Goal: Check status

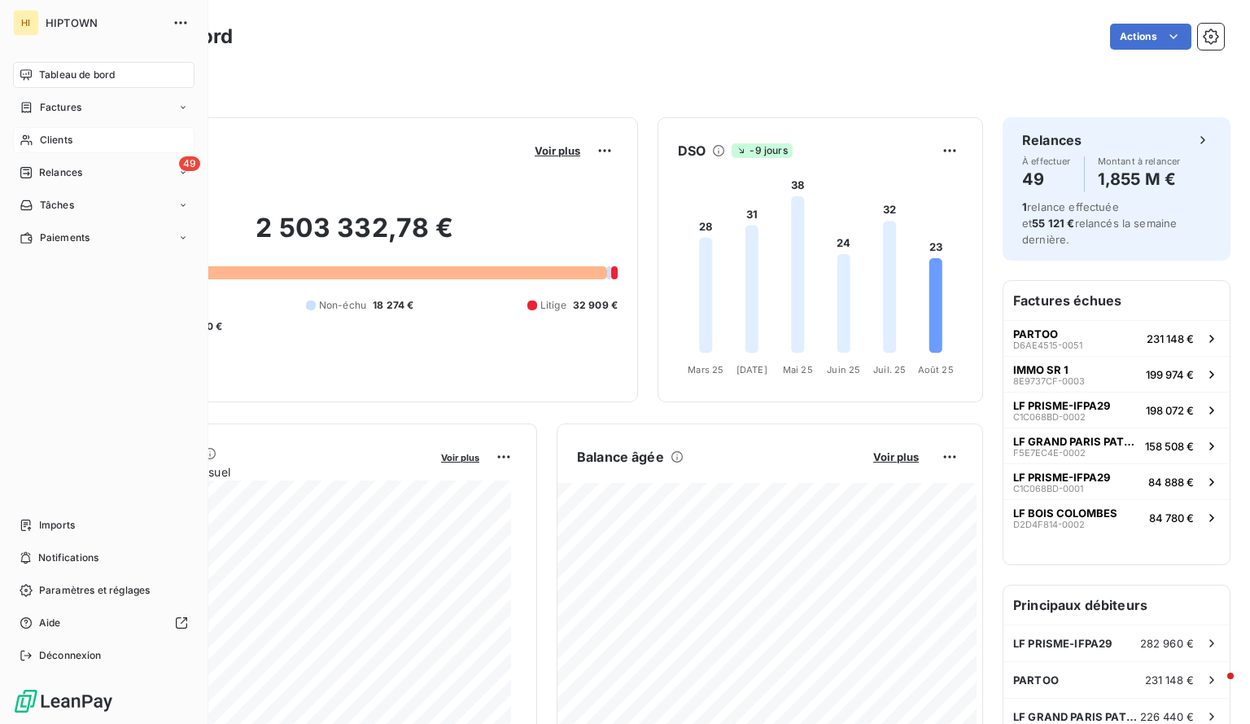
click at [36, 135] on div "Clients" at bounding box center [104, 140] width 182 height 26
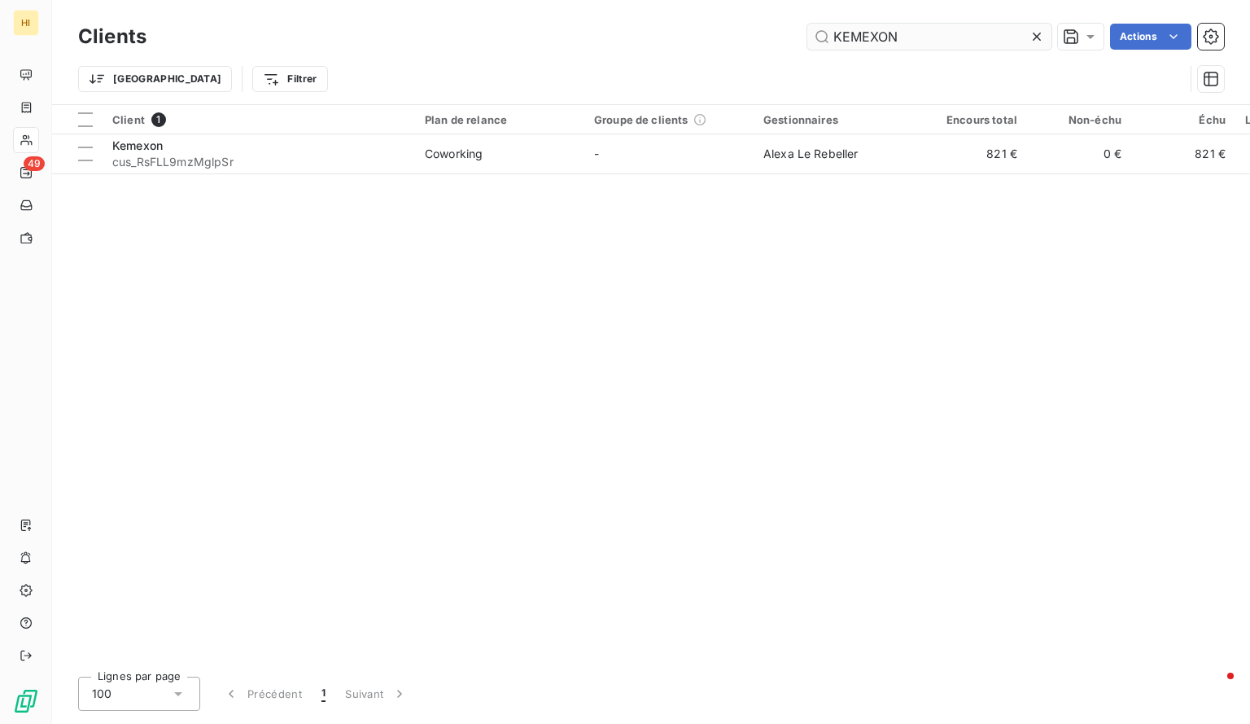
click at [869, 35] on input "KEMEXON" at bounding box center [930, 37] width 244 height 26
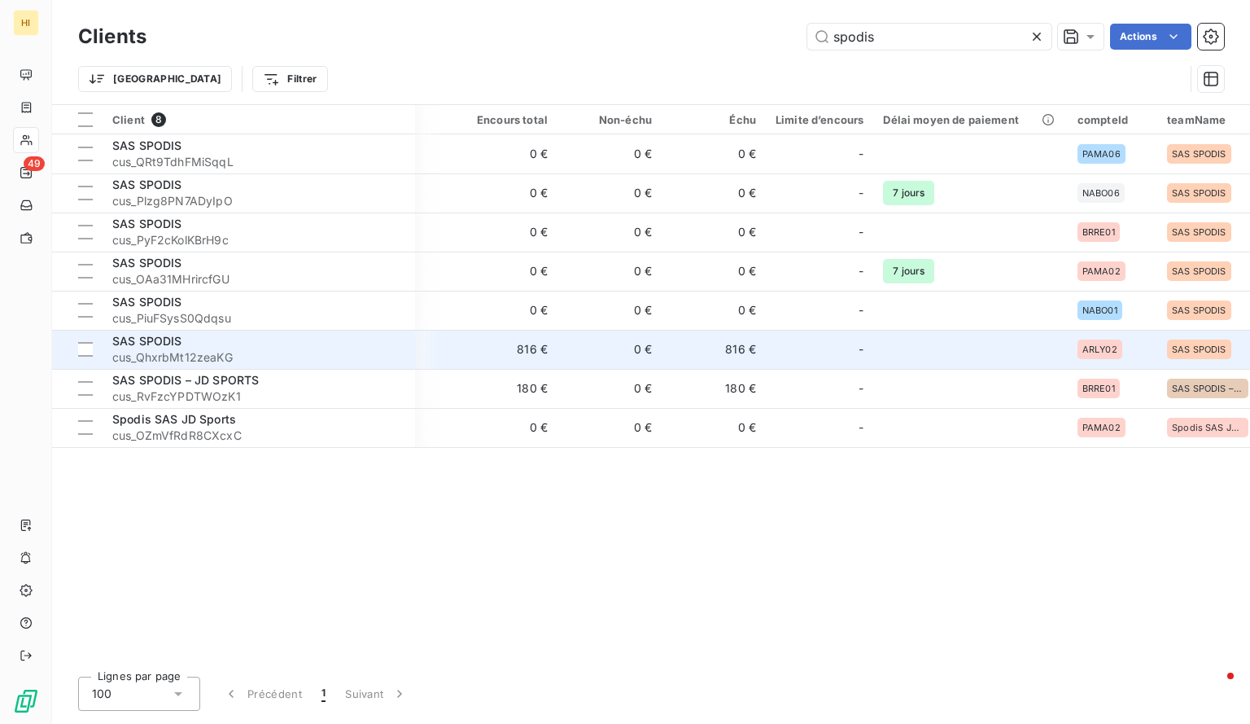
scroll to position [0, 474]
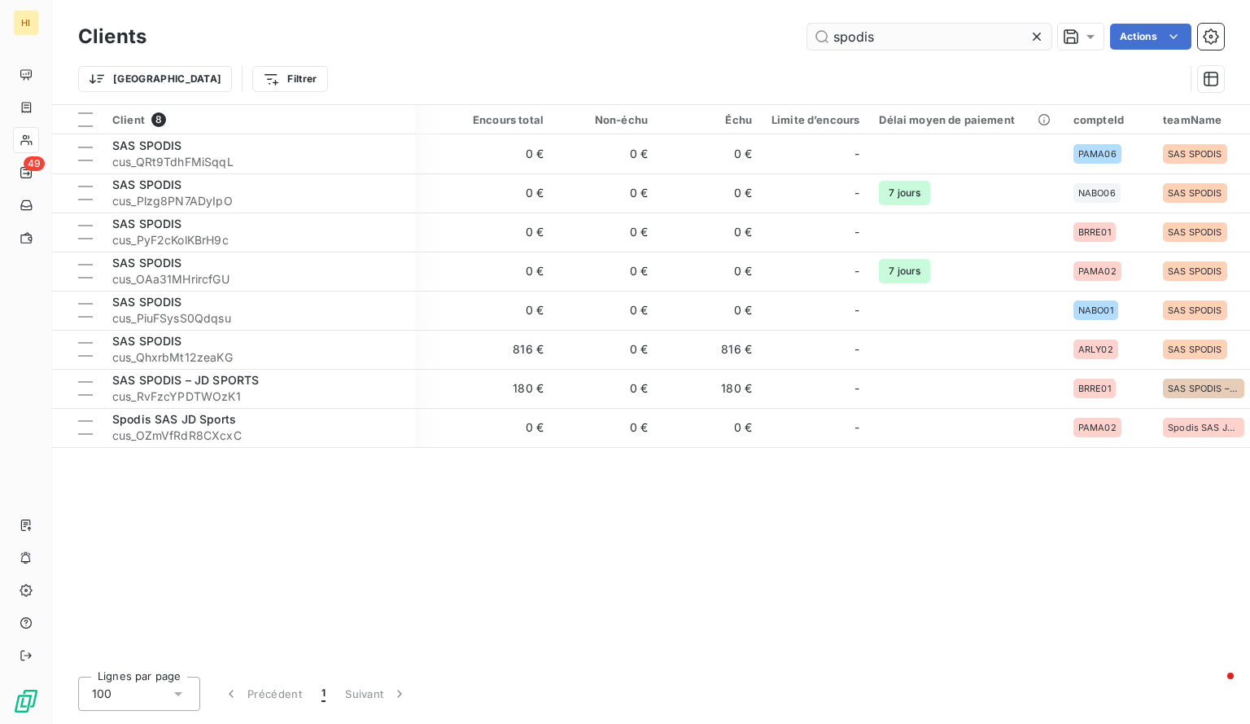
click at [856, 36] on input "spodis" at bounding box center [930, 37] width 244 height 26
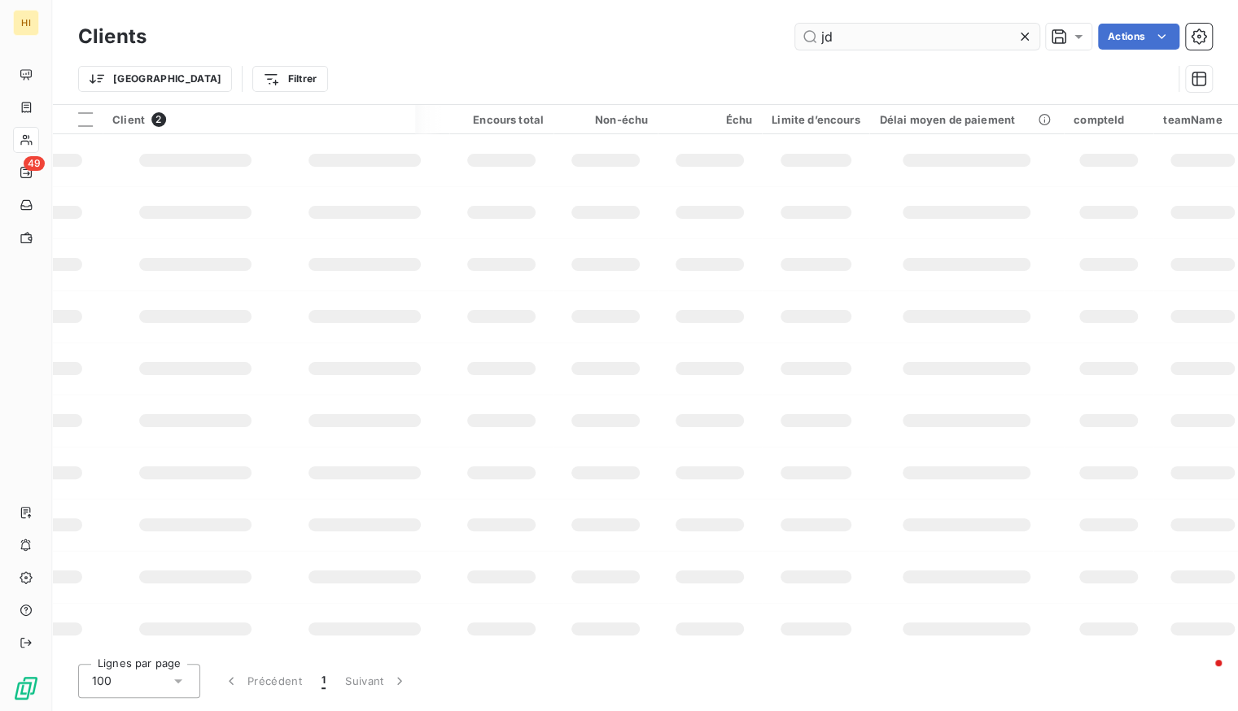
type input "j"
click at [687, 49] on div "Actions" at bounding box center [689, 37] width 1046 height 26
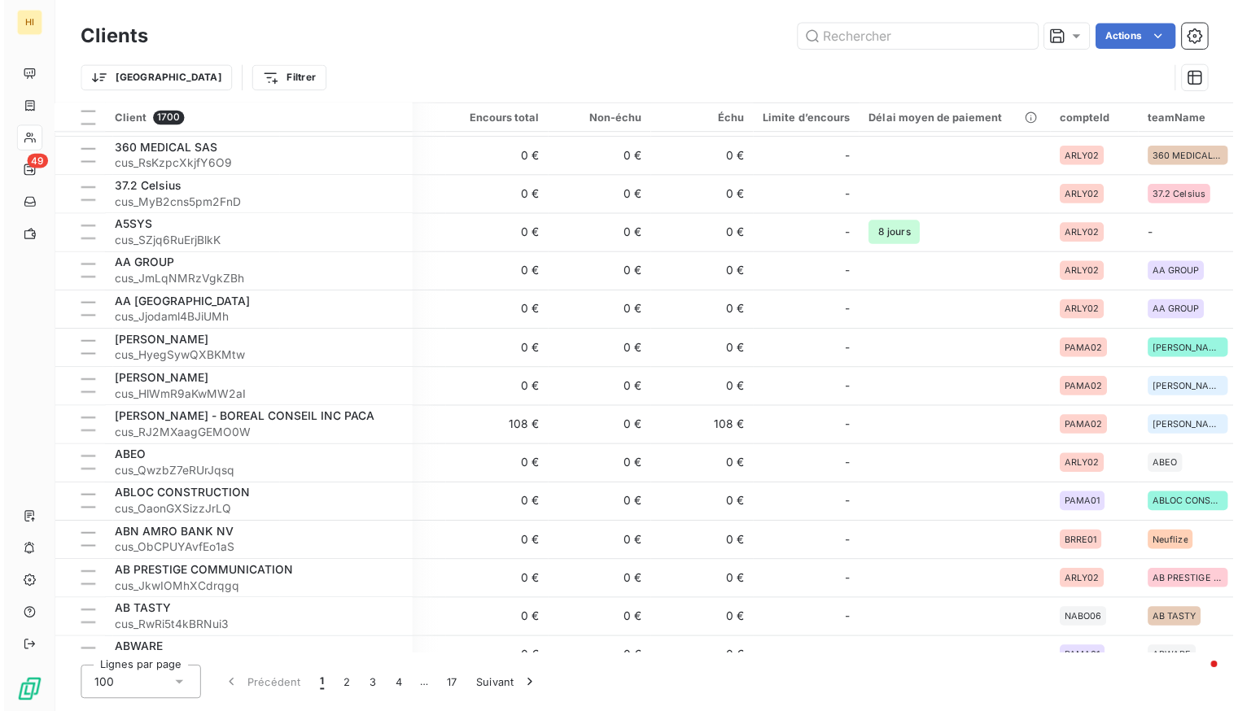
scroll to position [377, 474]
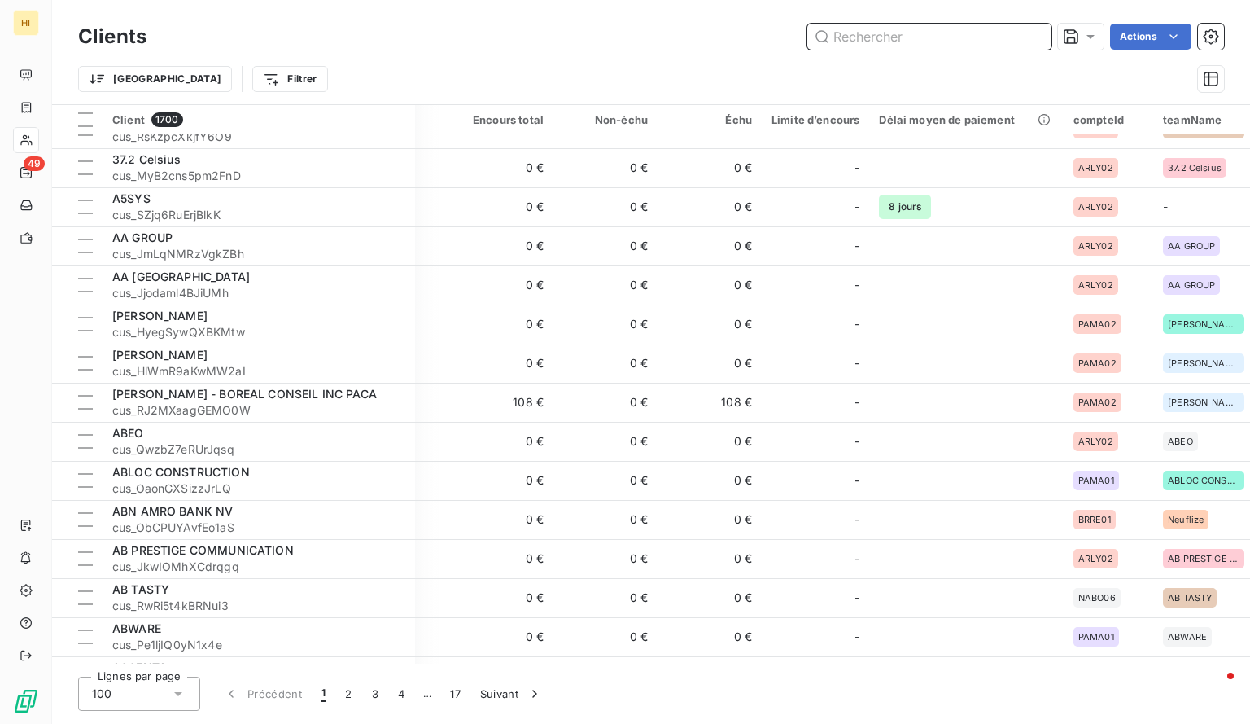
click at [864, 38] on input "text" at bounding box center [930, 37] width 244 height 26
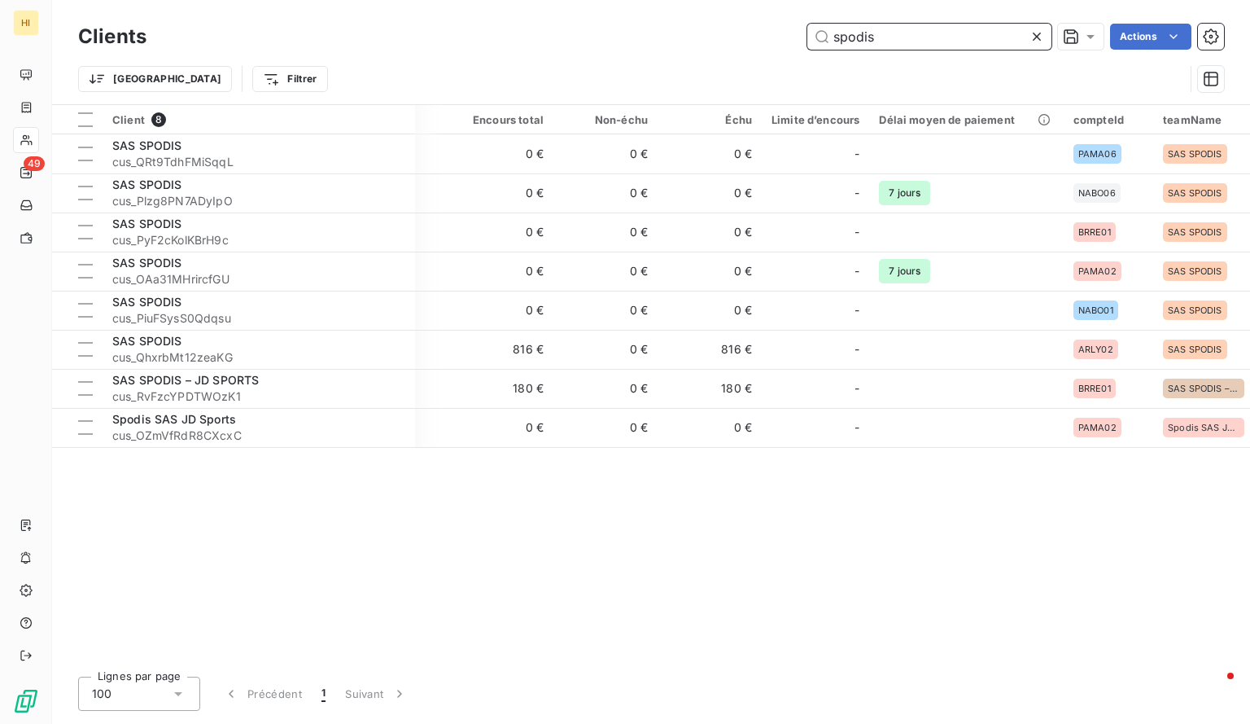
scroll to position [0, 474]
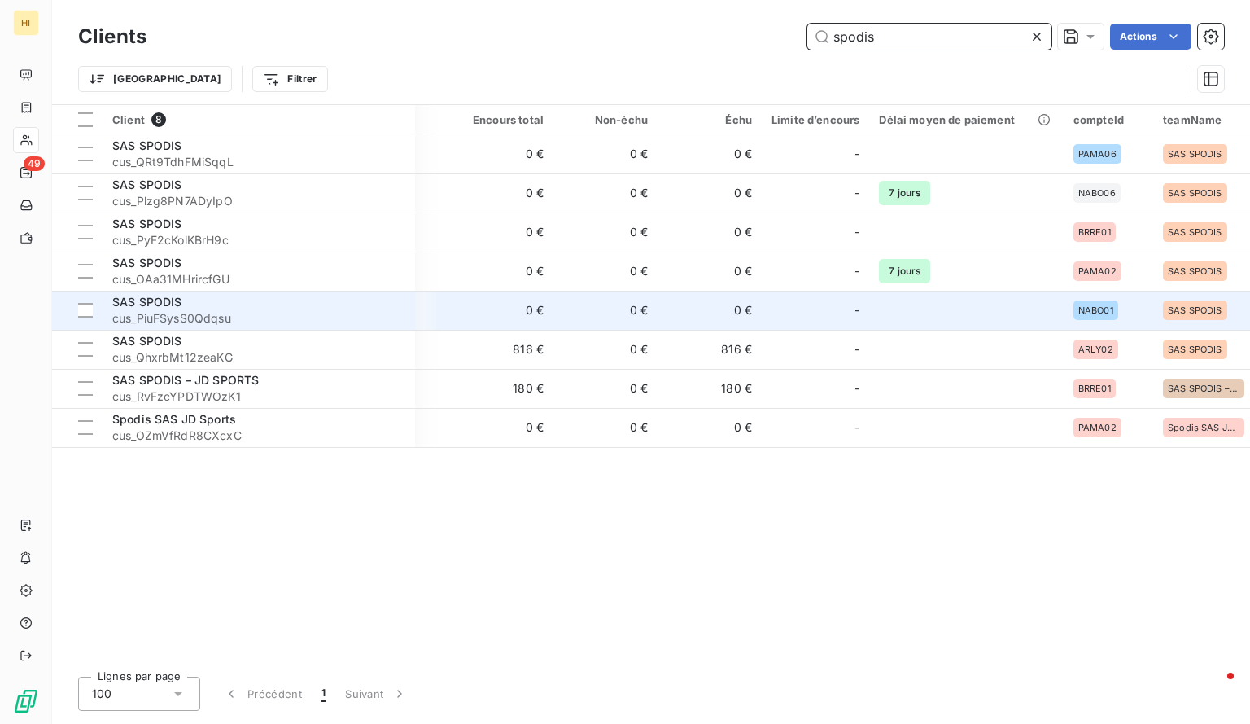
type input "spodis"
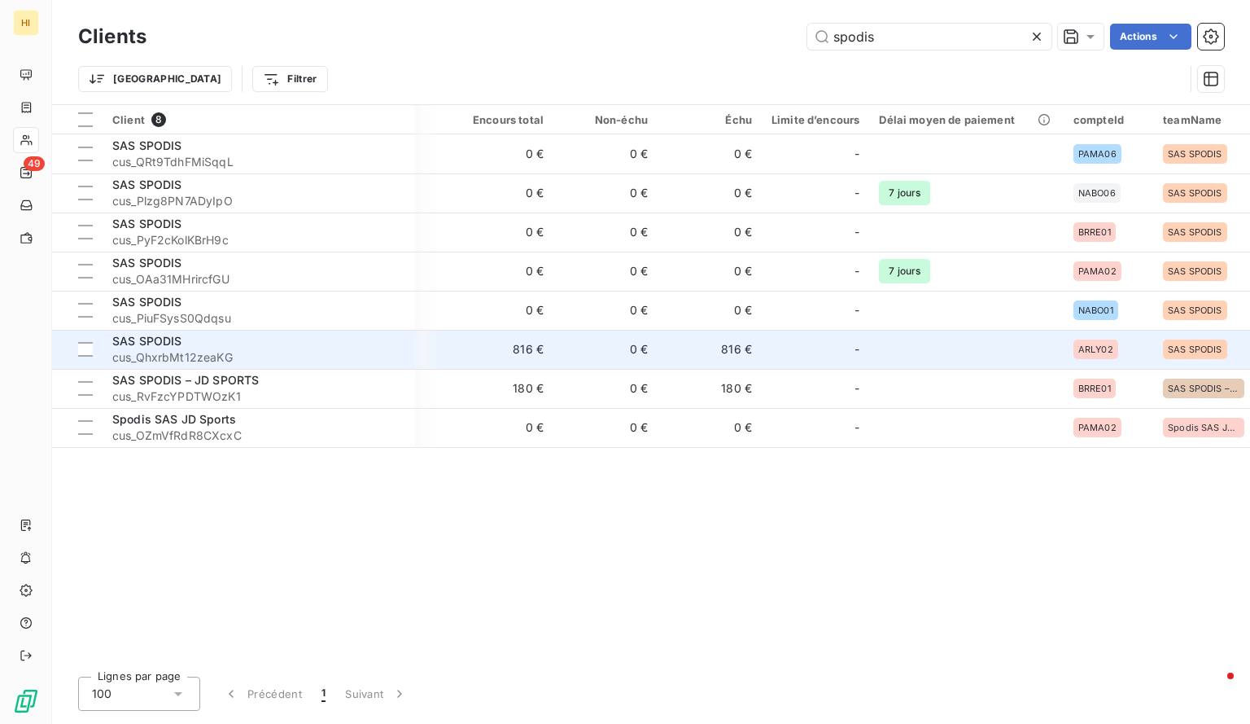
click at [708, 350] on td "816 €" at bounding box center [710, 349] width 104 height 39
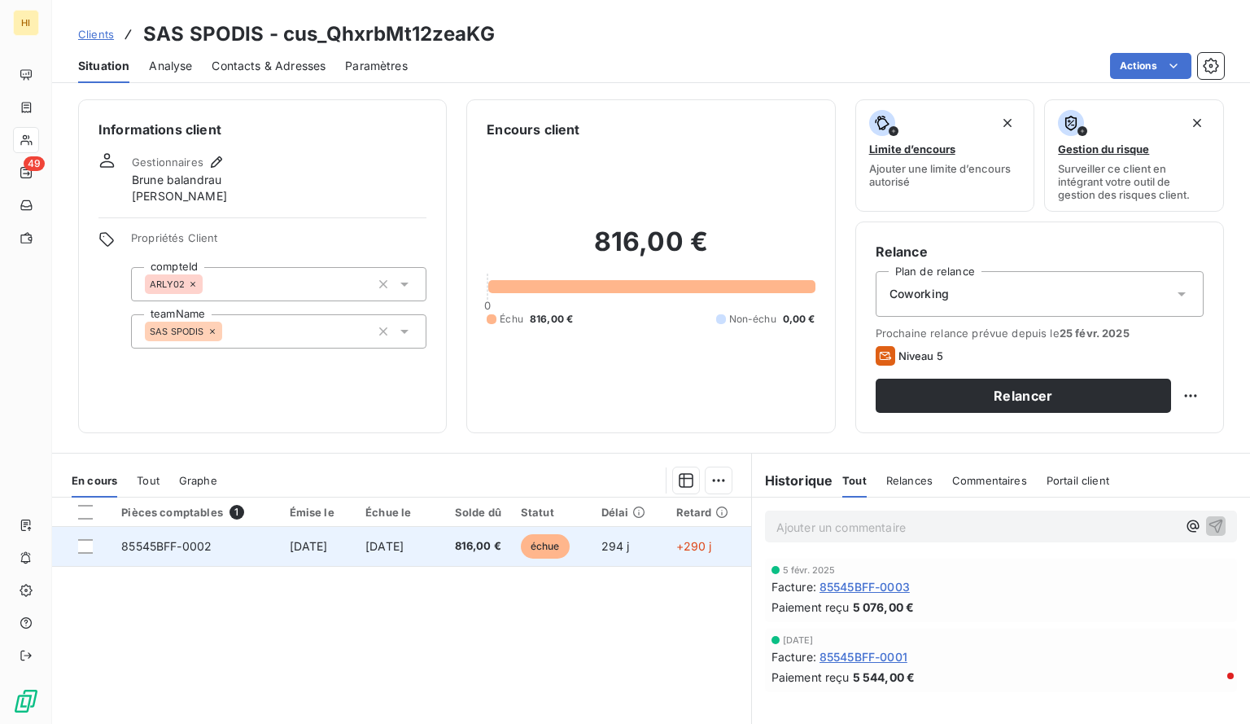
click at [348, 544] on td "[DATE]" at bounding box center [318, 546] width 77 height 39
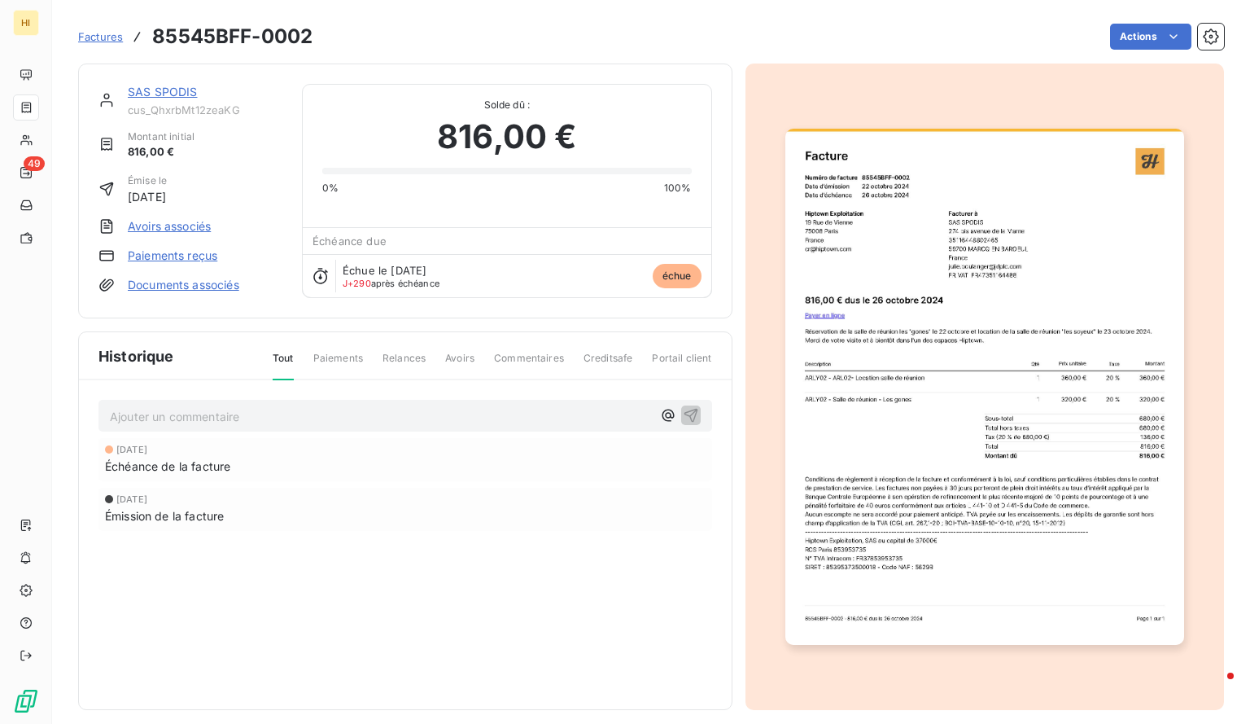
click at [888, 458] on img "button" at bounding box center [985, 387] width 399 height 516
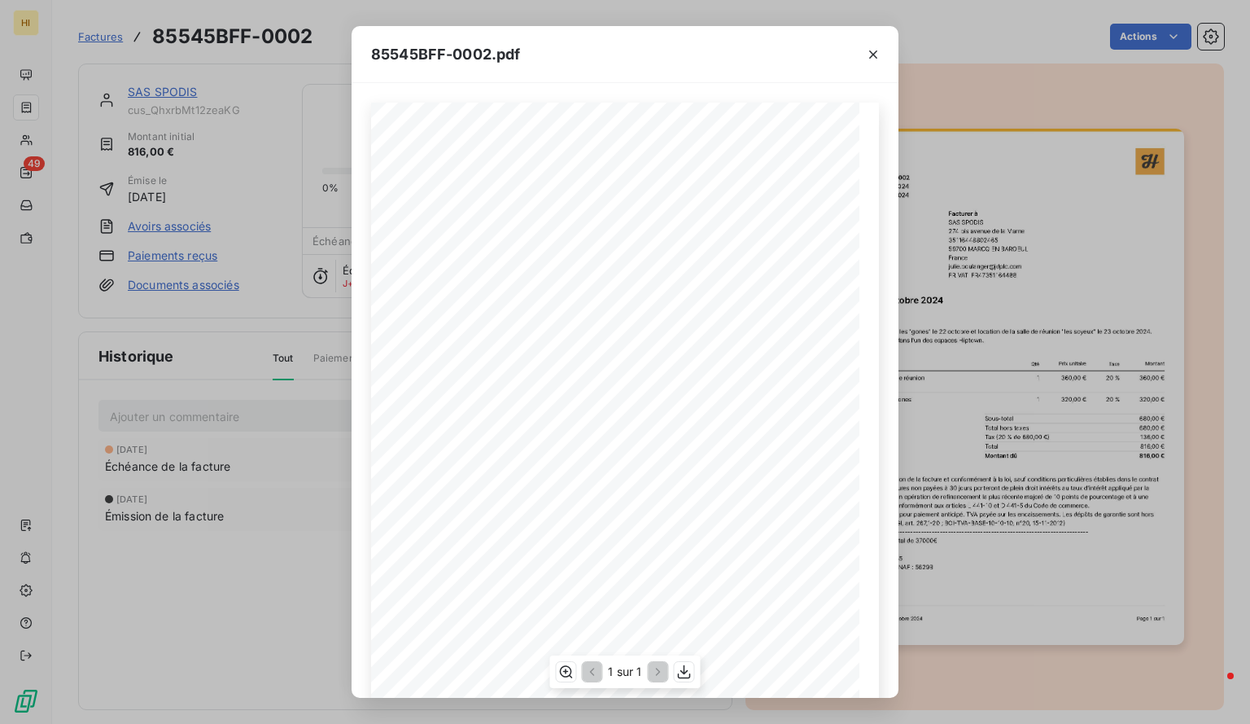
scroll to position [64, 0]
click at [513, 98] on span "85545BFF 0002" at bounding box center [504, 101] width 58 height 7
click at [511, 100] on span "85545BFF 0002" at bounding box center [504, 101] width 58 height 7
click at [859, 56] on div at bounding box center [873, 54] width 50 height 56
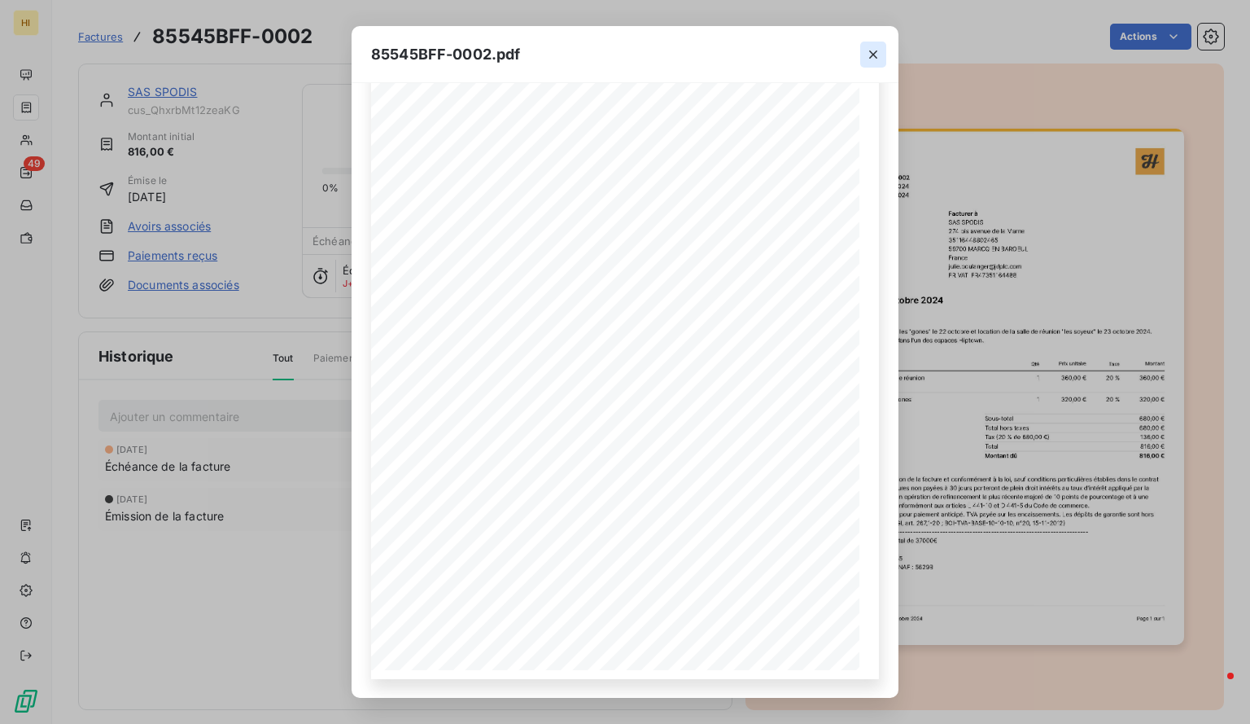
click at [865, 50] on icon "button" at bounding box center [873, 54] width 16 height 16
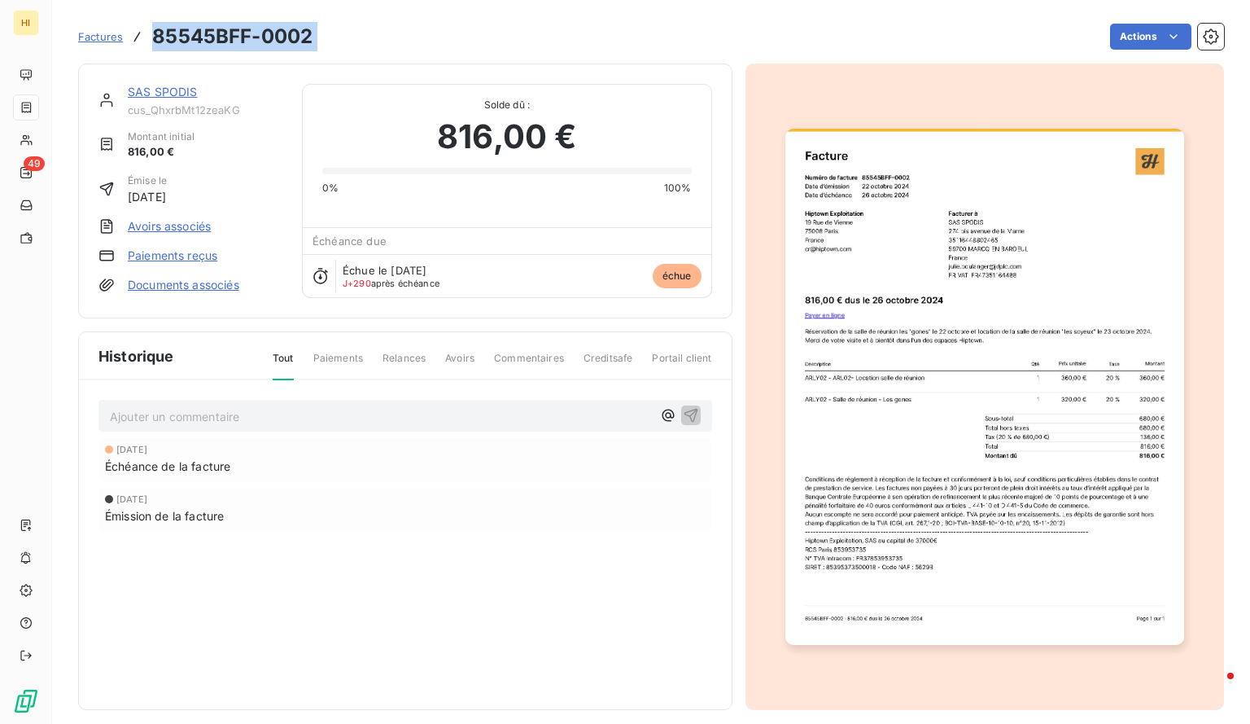
drag, startPoint x: 332, startPoint y: 40, endPoint x: 156, endPoint y: 35, distance: 175.9
click at [156, 35] on div "Factures 85545BFF-0002 Actions" at bounding box center [651, 37] width 1146 height 34
copy section "85545BFF-0002 Actions"
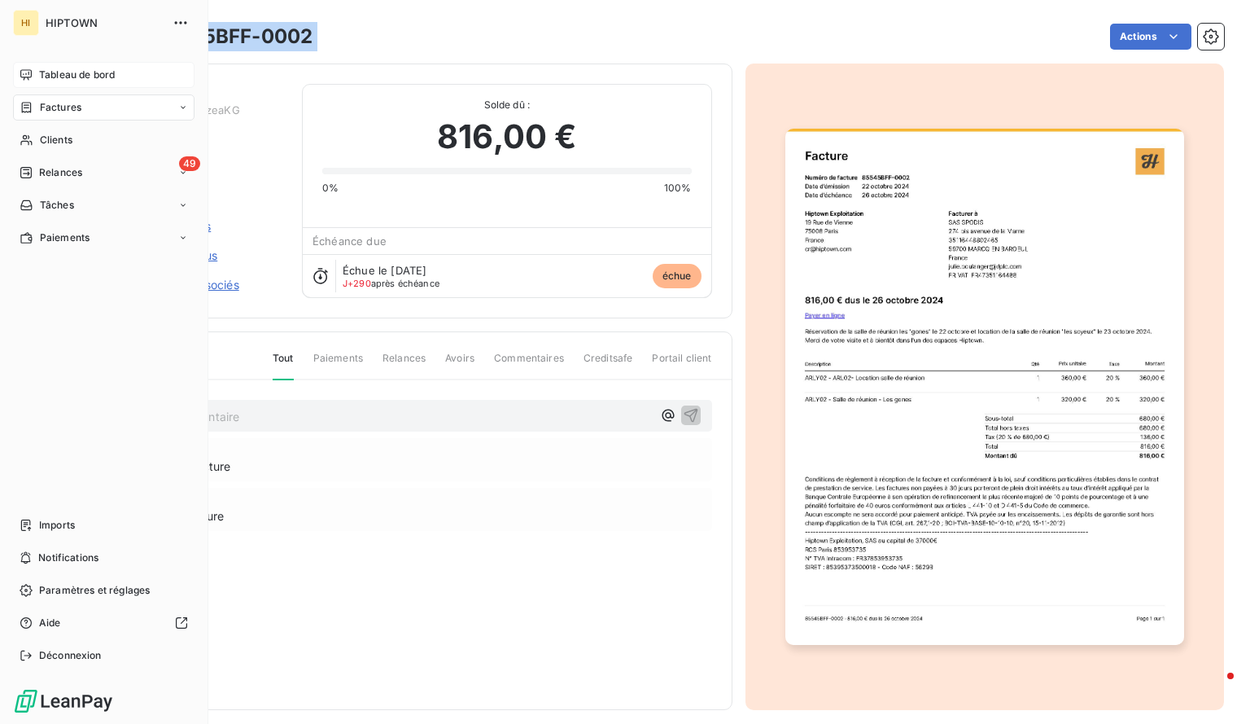
click at [47, 76] on span "Tableau de bord" at bounding box center [77, 75] width 76 height 15
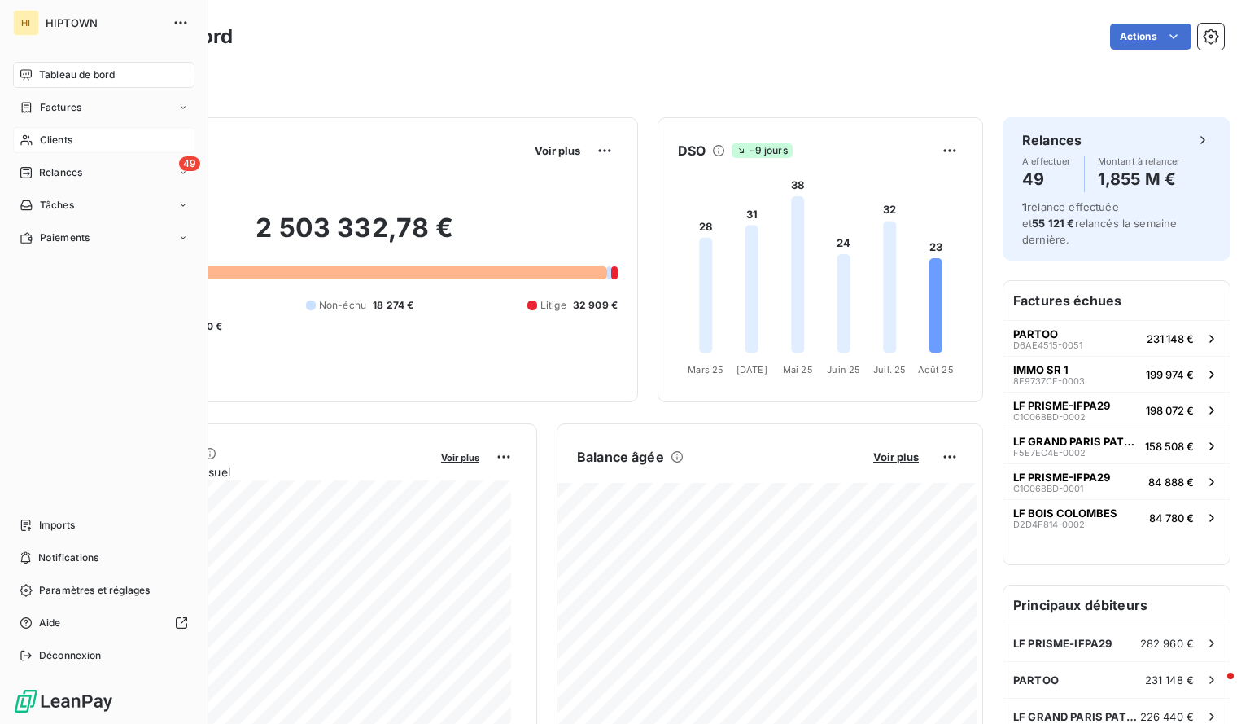
click at [67, 138] on span "Clients" at bounding box center [56, 140] width 33 height 15
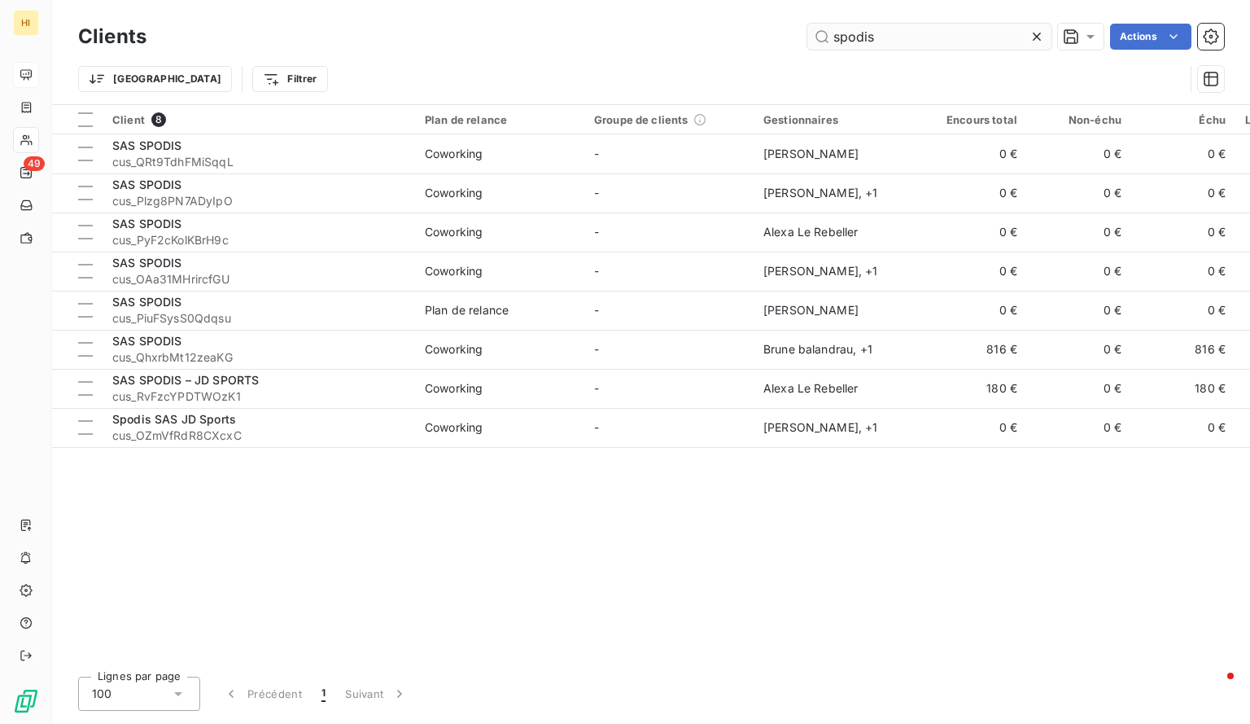
click at [853, 40] on input "spodis" at bounding box center [930, 37] width 244 height 26
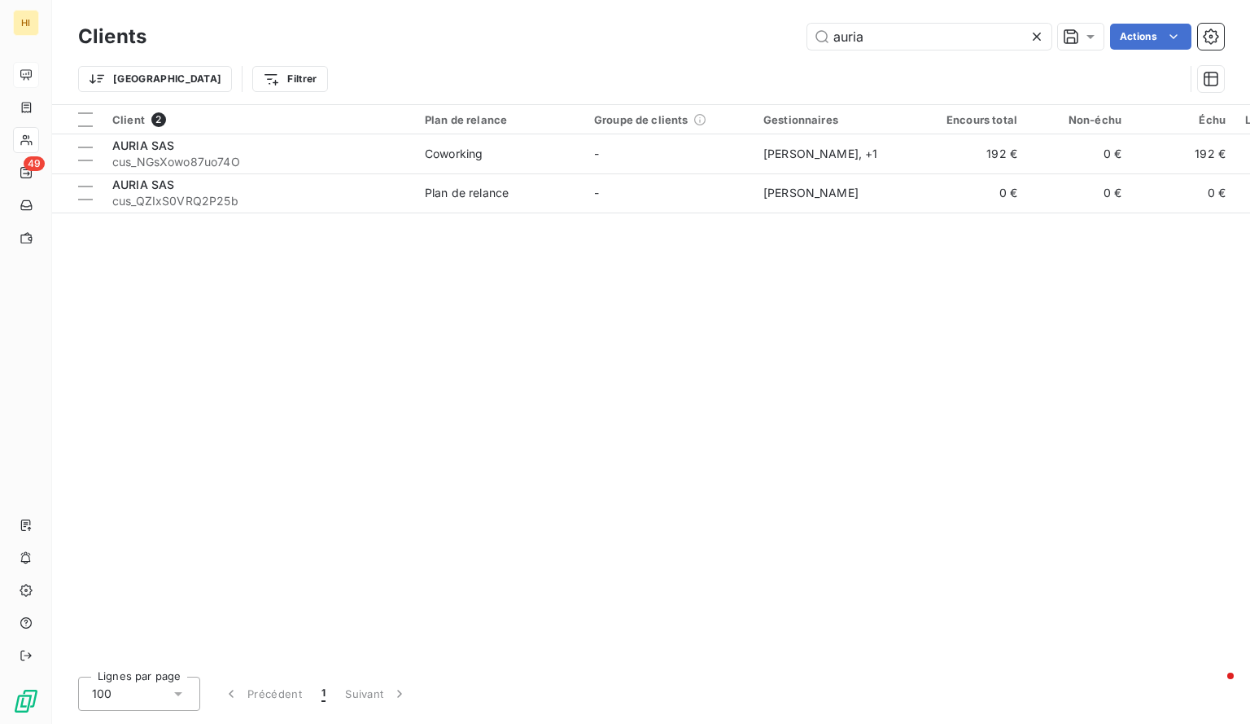
type input "auria"
